Goal: Task Accomplishment & Management: Use online tool/utility

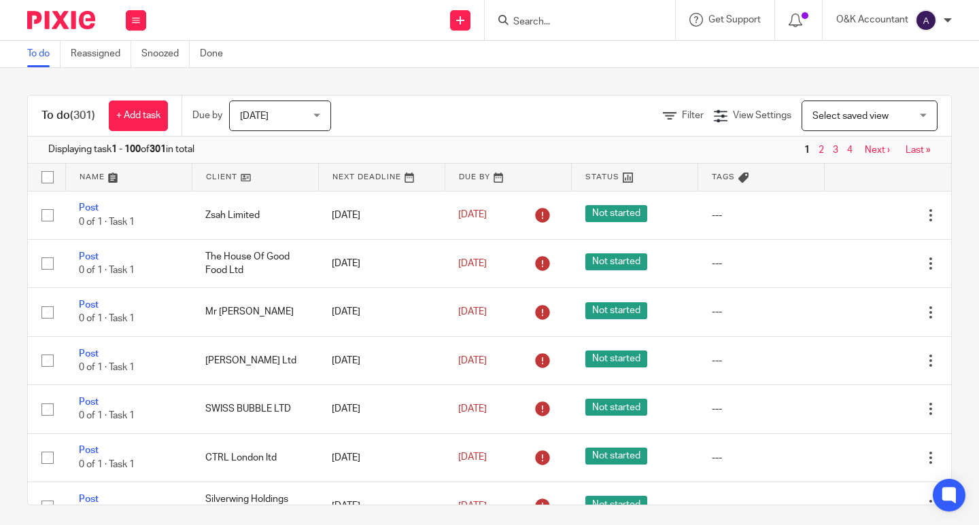
click at [542, 21] on input "Search" at bounding box center [573, 22] width 122 height 12
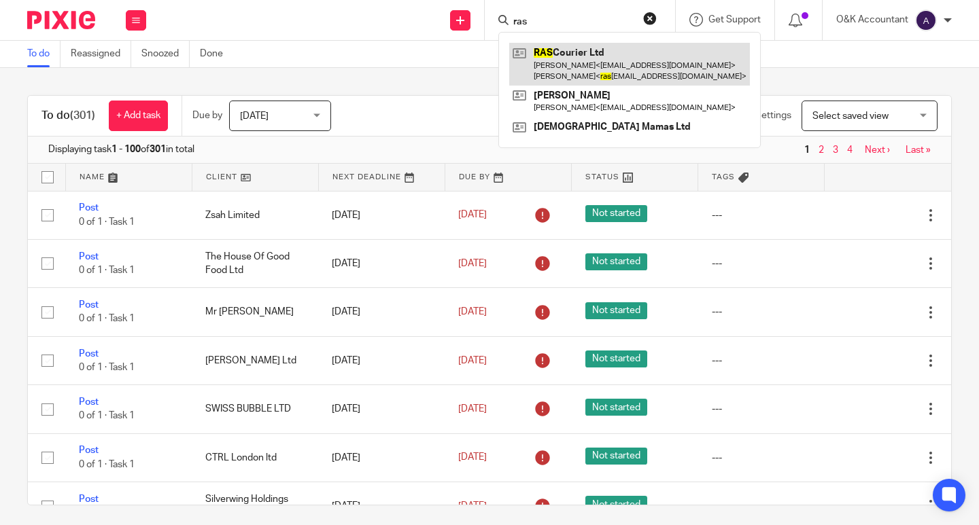
type input "ras"
click at [564, 56] on link at bounding box center [629, 64] width 241 height 42
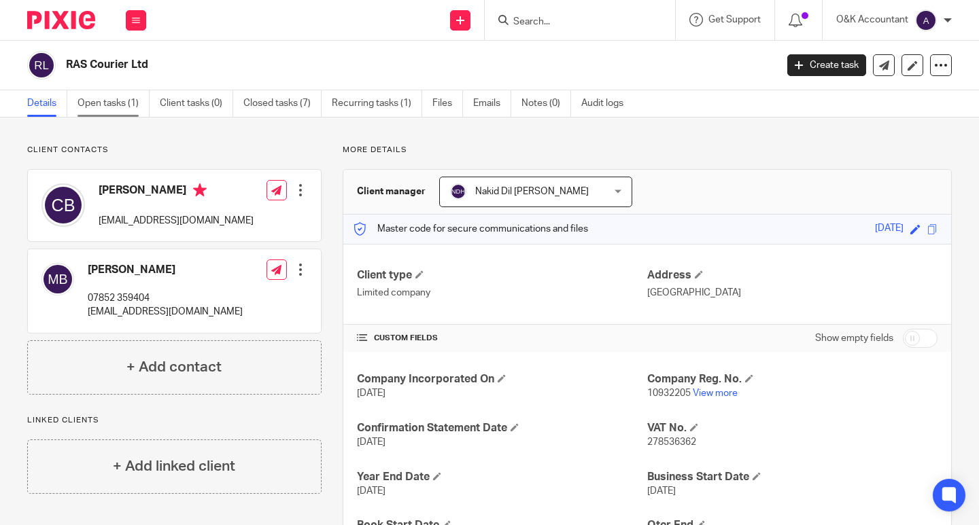
click at [111, 100] on link "Open tasks (1)" at bounding box center [113, 103] width 72 height 27
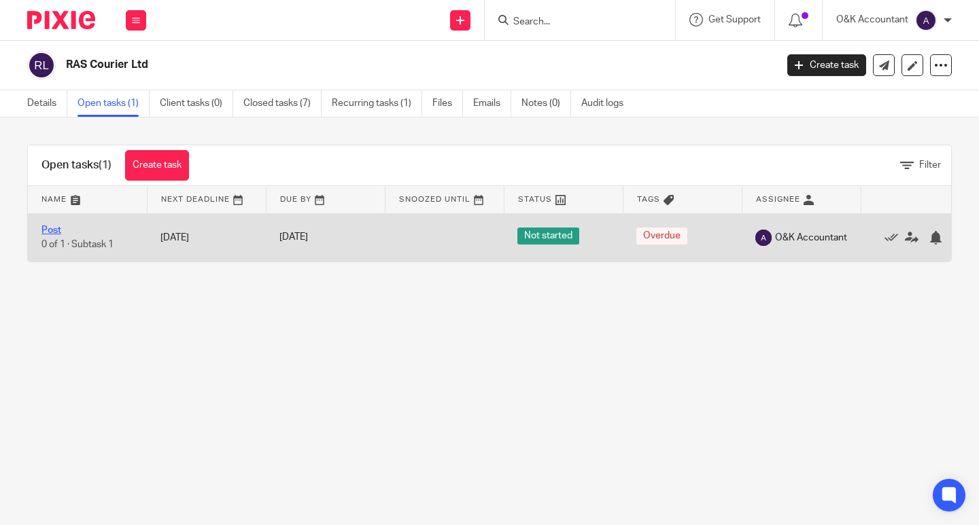
click at [58, 227] on link "Post" at bounding box center [51, 231] width 20 height 10
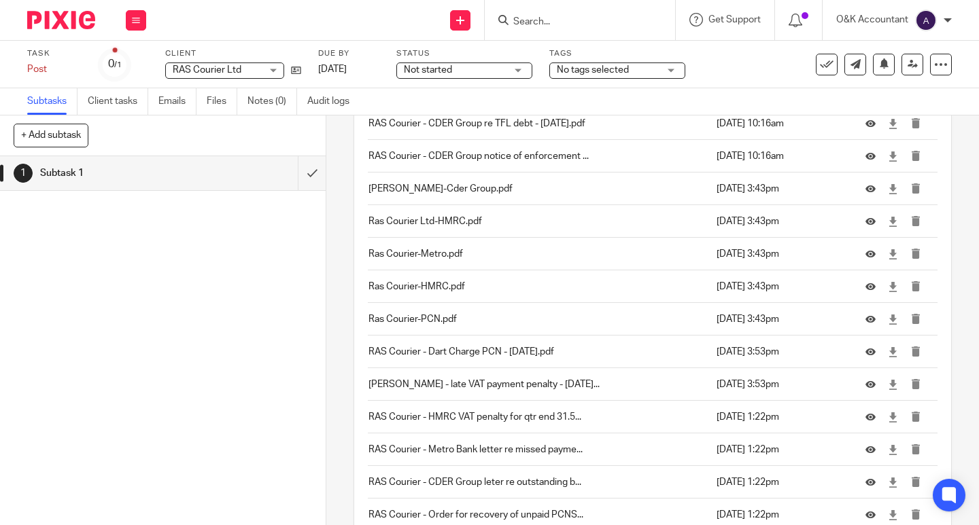
scroll to position [3438, 0]
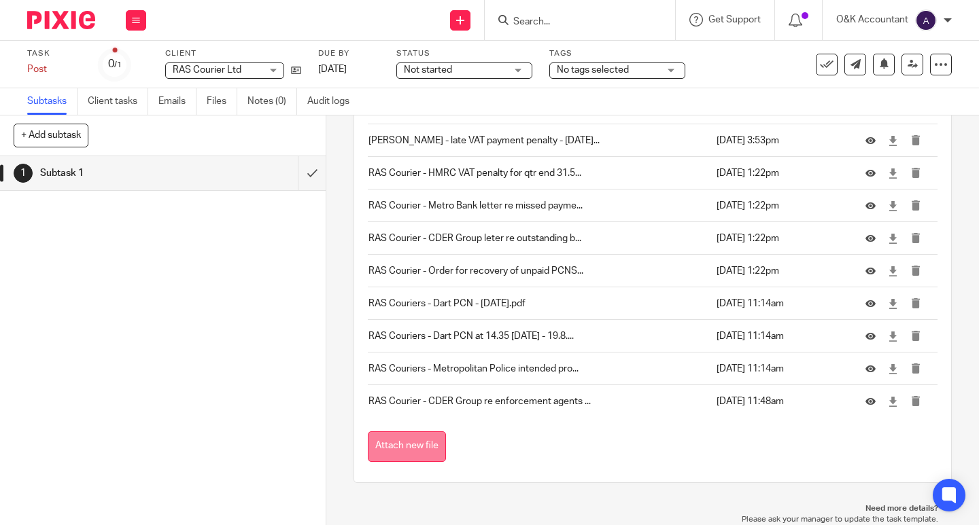
click at [392, 451] on button "Attach new file" at bounding box center [407, 447] width 78 height 31
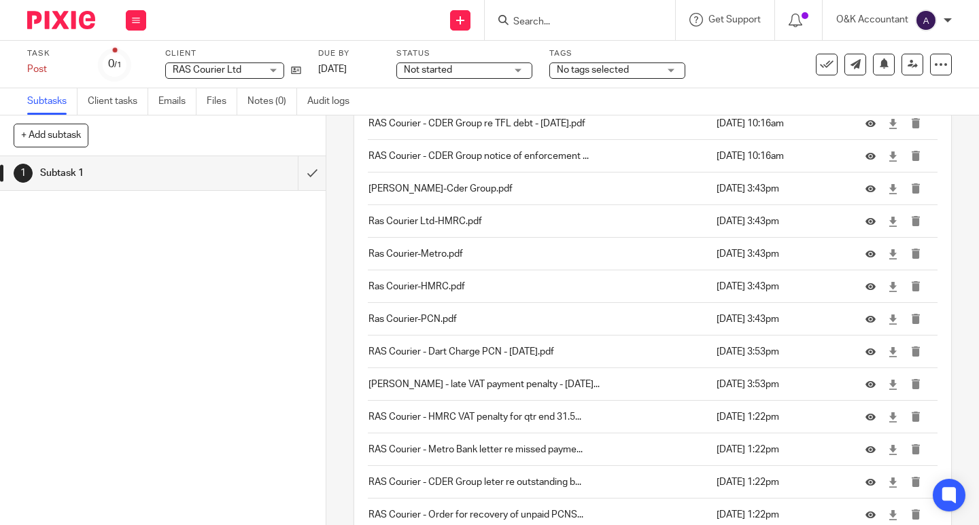
scroll to position [3471, 0]
